Goal: Check status: Check status

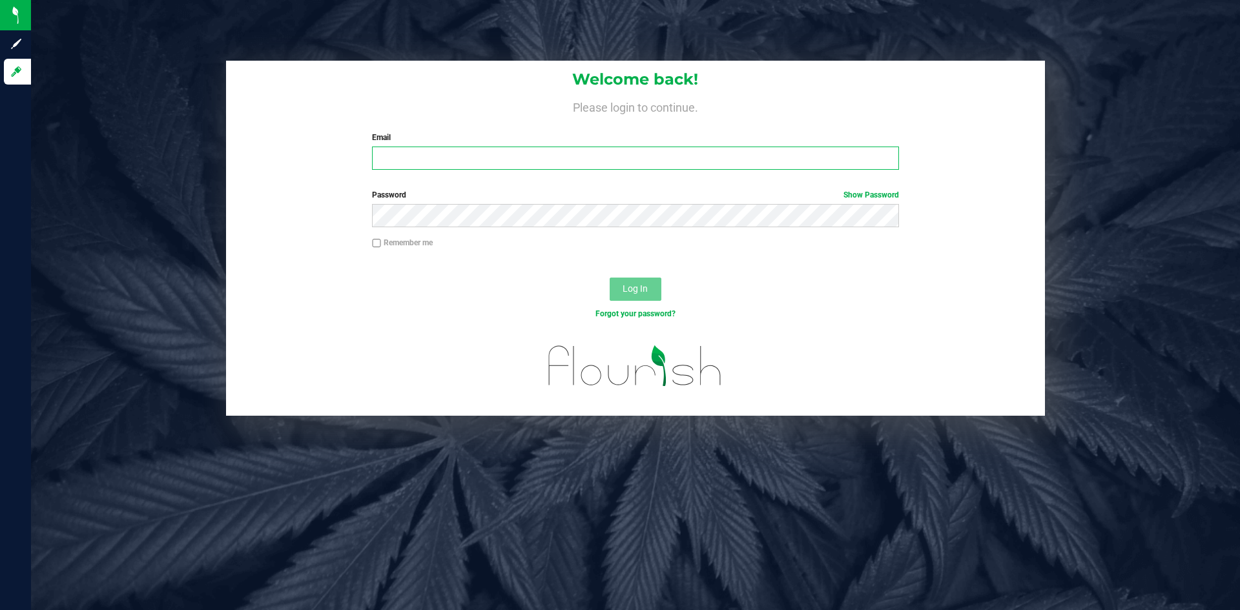
type input "[EMAIL_ADDRESS][DOMAIN_NAME]"
click at [529, 161] on input "[EMAIL_ADDRESS][DOMAIN_NAME]" at bounding box center [635, 158] width 526 height 23
click at [632, 287] on span "Log In" at bounding box center [634, 288] width 25 height 10
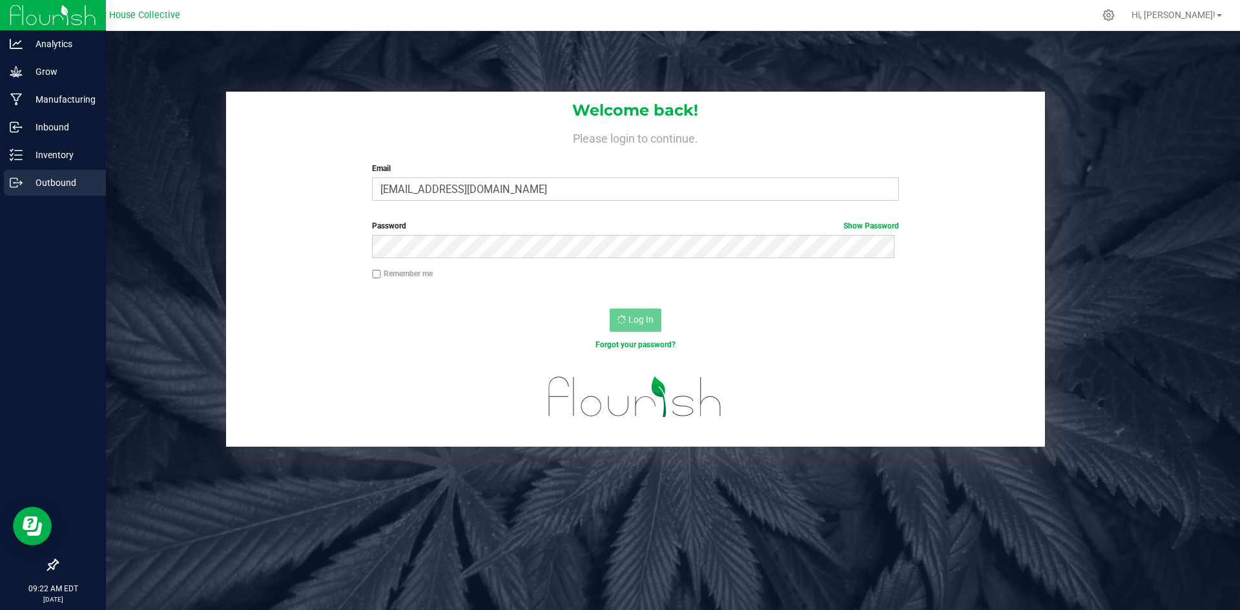
click at [32, 180] on p "Outbound" at bounding box center [61, 182] width 77 height 15
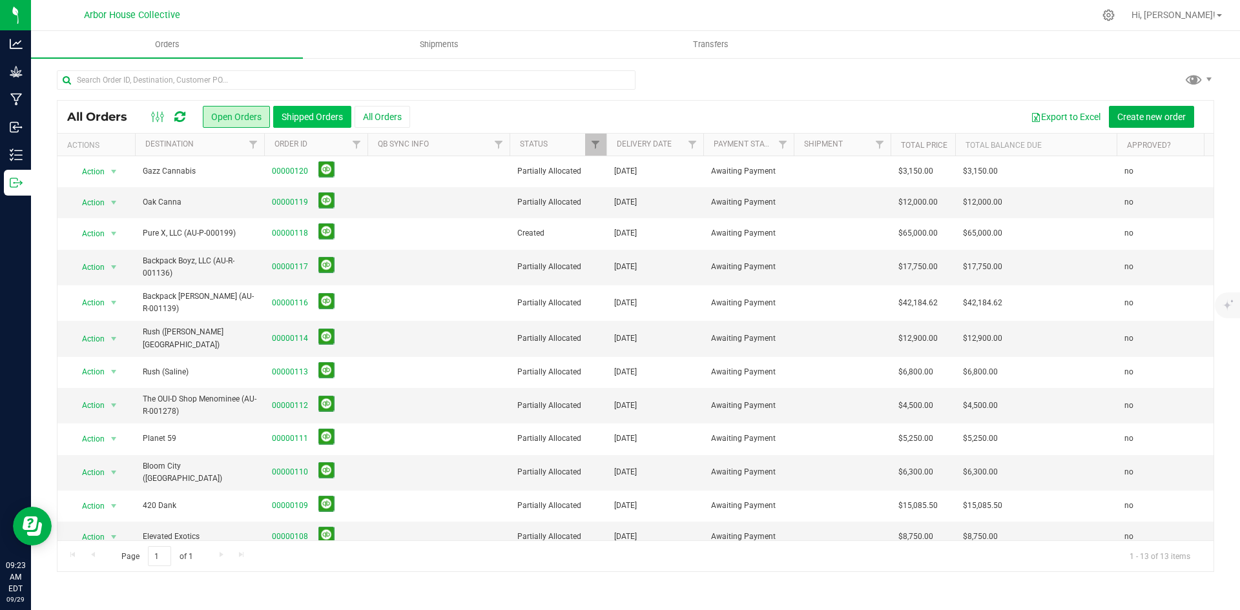
click at [298, 111] on button "Shipped Orders" at bounding box center [312, 117] width 78 height 22
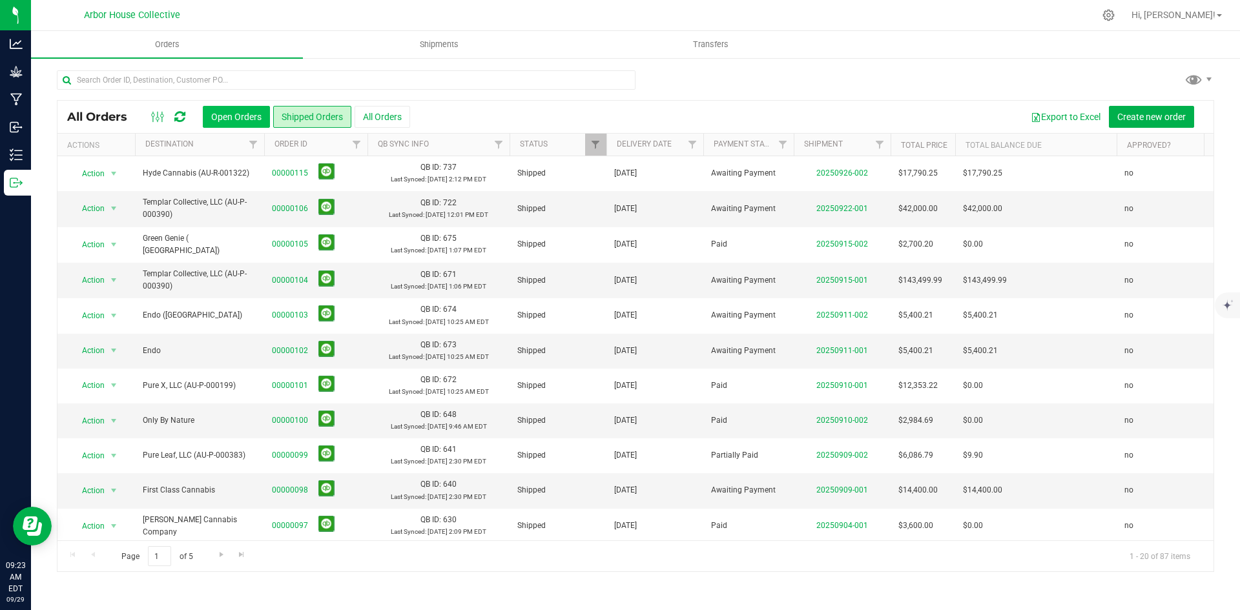
click at [236, 117] on button "Open Orders" at bounding box center [236, 117] width 67 height 22
